Goal: Task Accomplishment & Management: Manage account settings

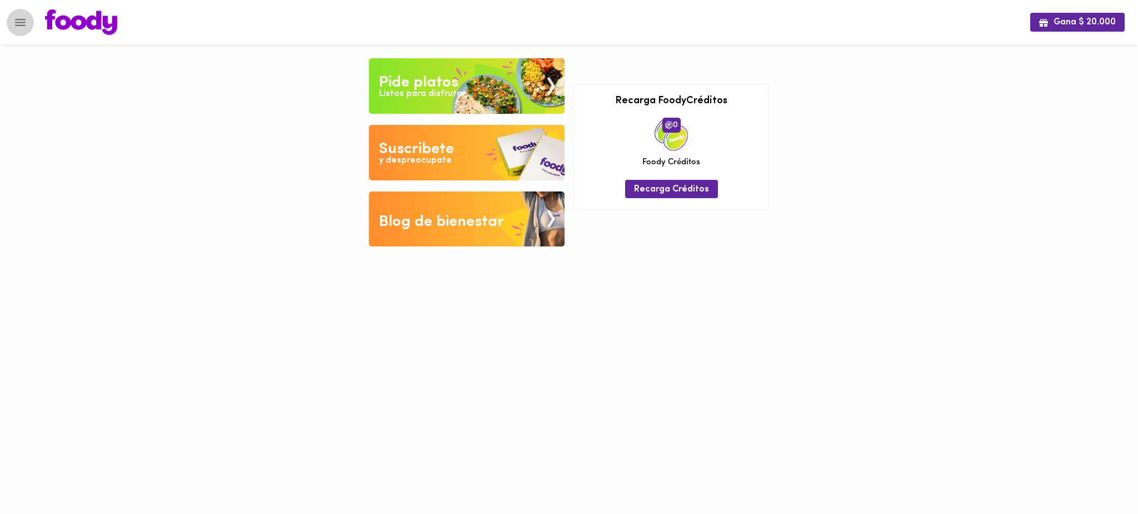
click at [18, 21] on icon "Menu" at bounding box center [20, 23] width 14 height 14
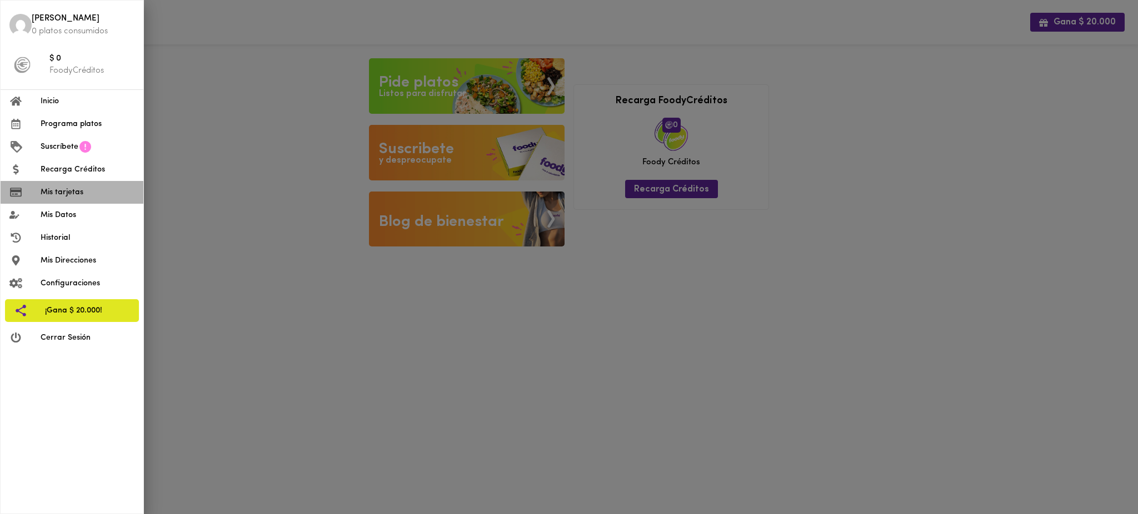
click at [70, 194] on span "Mis tarjetas" at bounding box center [88, 193] width 94 height 12
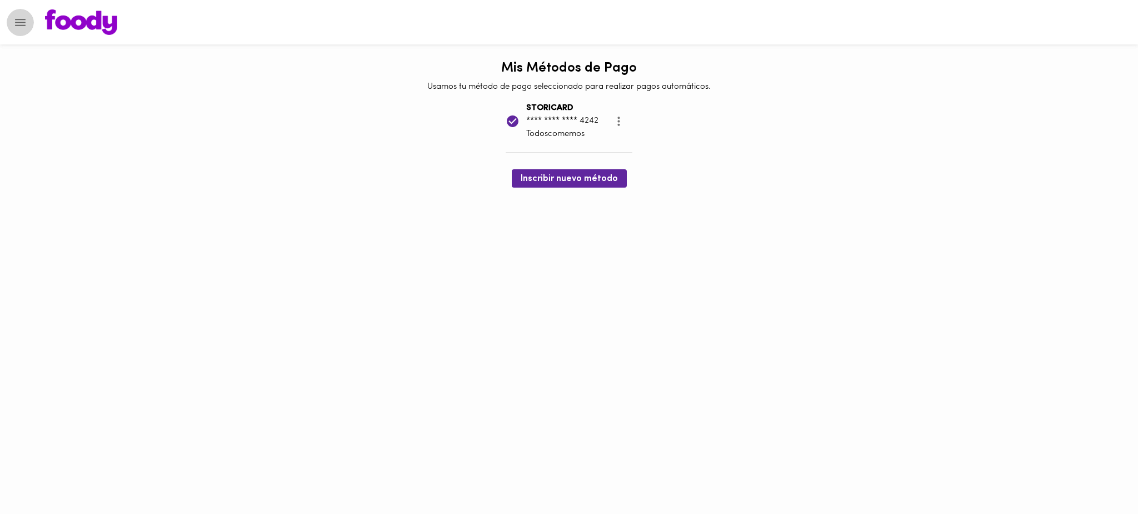
click at [21, 27] on icon "Menu" at bounding box center [20, 23] width 14 height 14
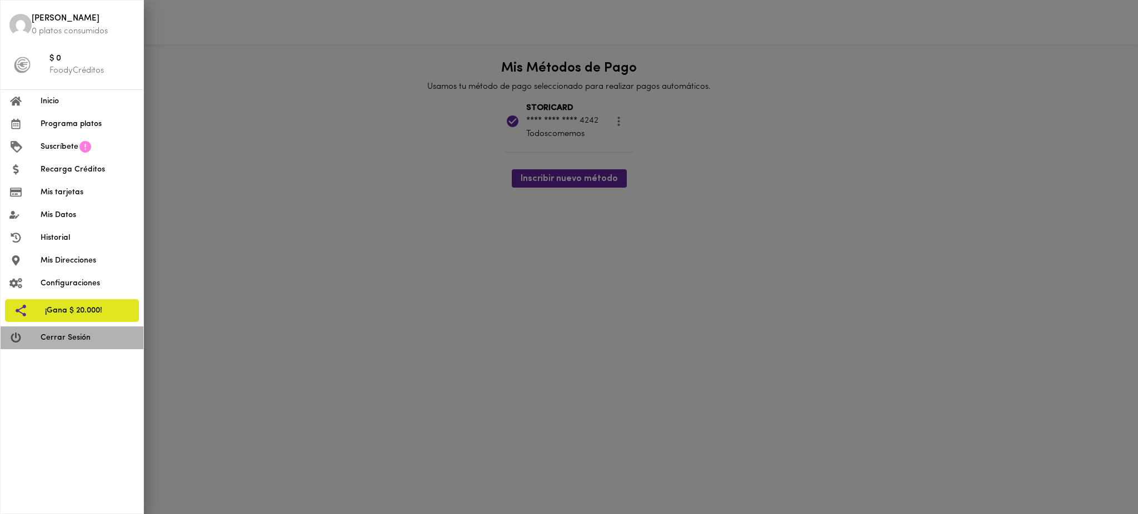
click at [74, 336] on span "Cerrar Sesión" at bounding box center [88, 338] width 94 height 12
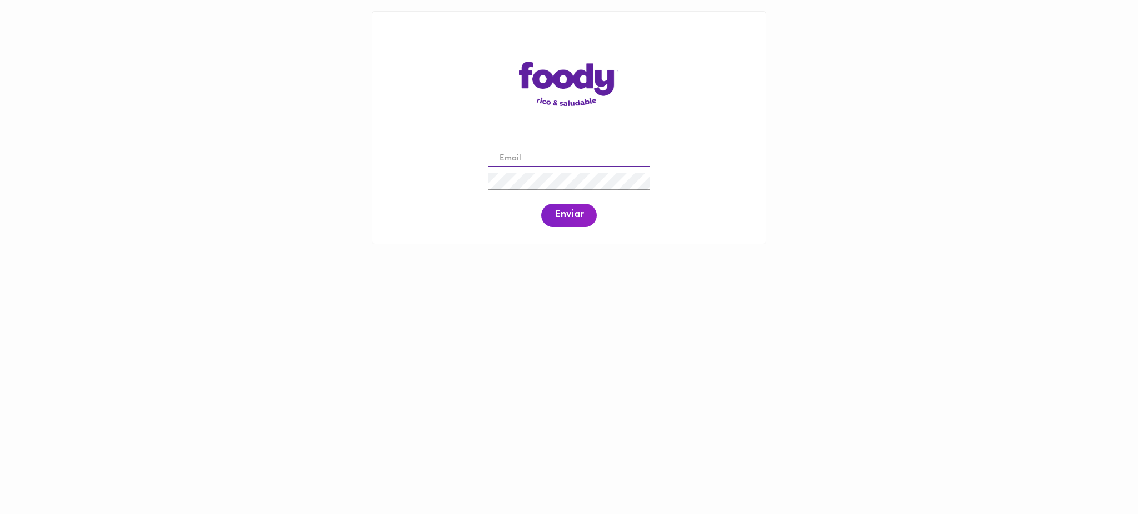
click at [552, 154] on input "email" at bounding box center [568, 159] width 161 height 17
paste input "[EMAIL_ADDRESS][DOMAIN_NAME]"
type input "[EMAIL_ADDRESS][DOMAIN_NAME]"
click at [571, 217] on span "Enviar" at bounding box center [568, 215] width 29 height 12
